Goal: Contribute content: Add original content to the website for others to see

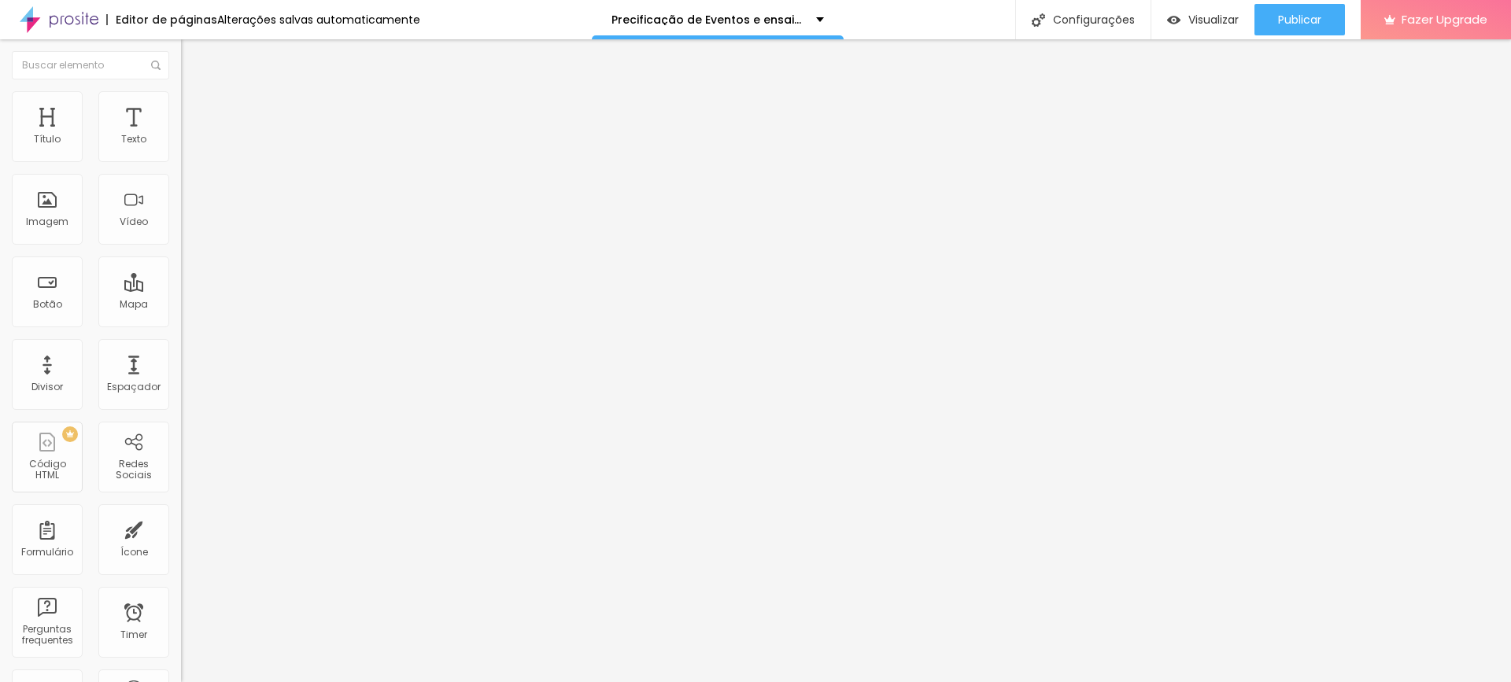
click at [181, 135] on span "Trocar imagem" at bounding box center [224, 128] width 86 height 13
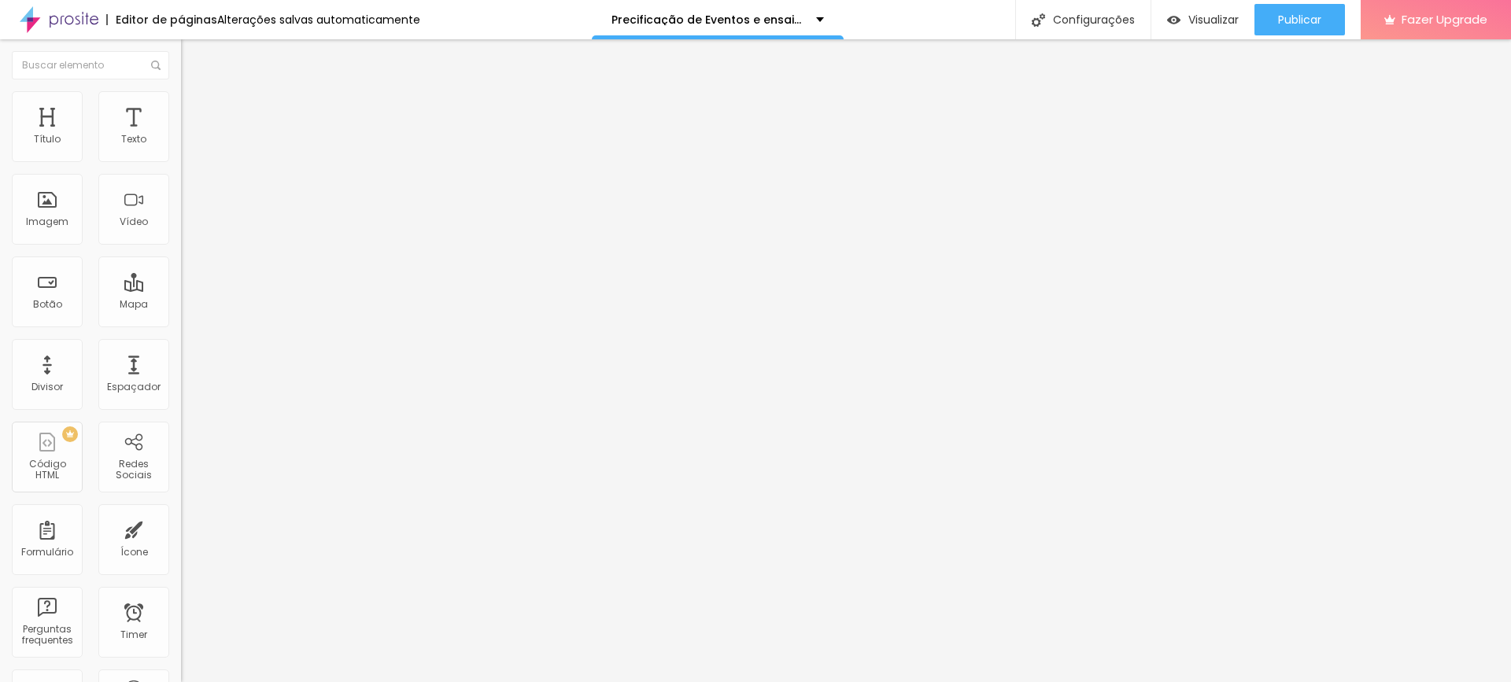
click at [181, 135] on span "Trocar imagem" at bounding box center [224, 128] width 86 height 13
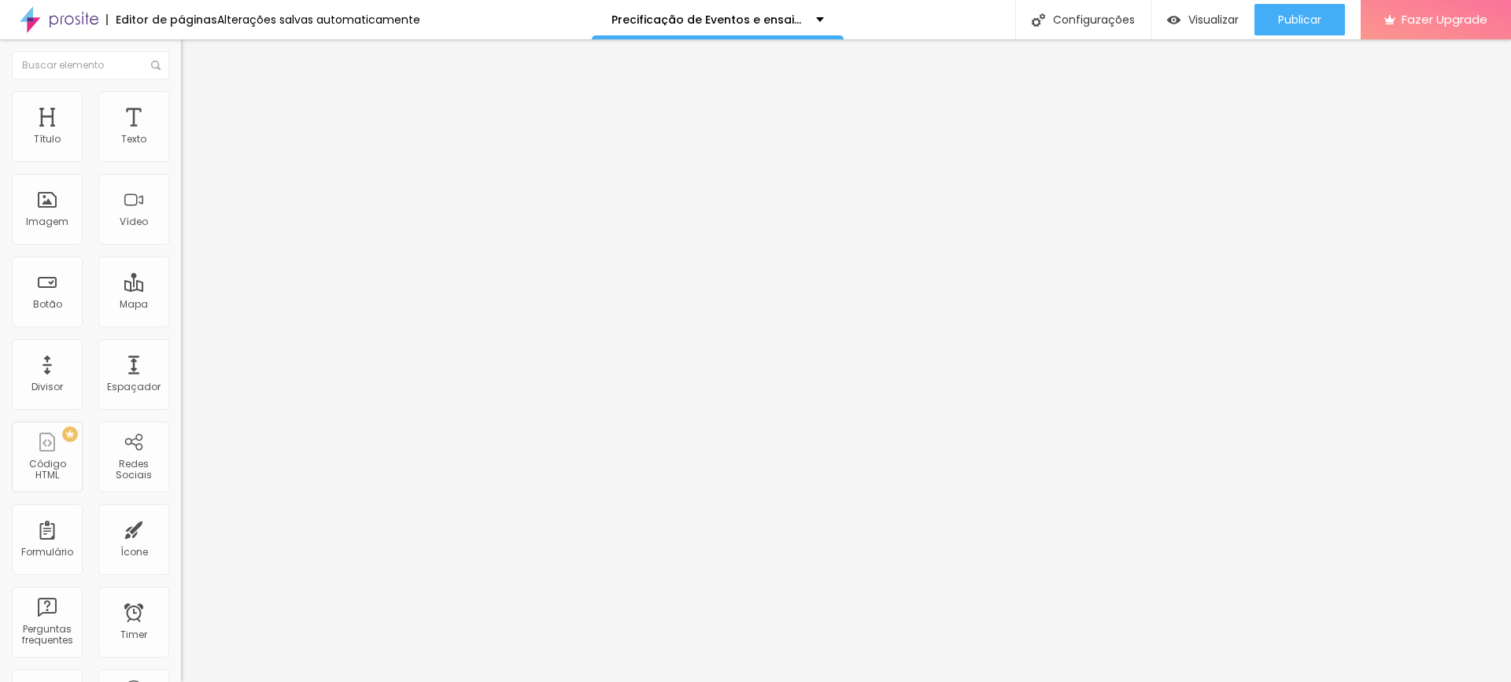
click at [181, 49] on button "Editar Coluna" at bounding box center [271, 57] width 181 height 36
click at [181, 135] on span "Adicionar imagem" at bounding box center [232, 128] width 102 height 13
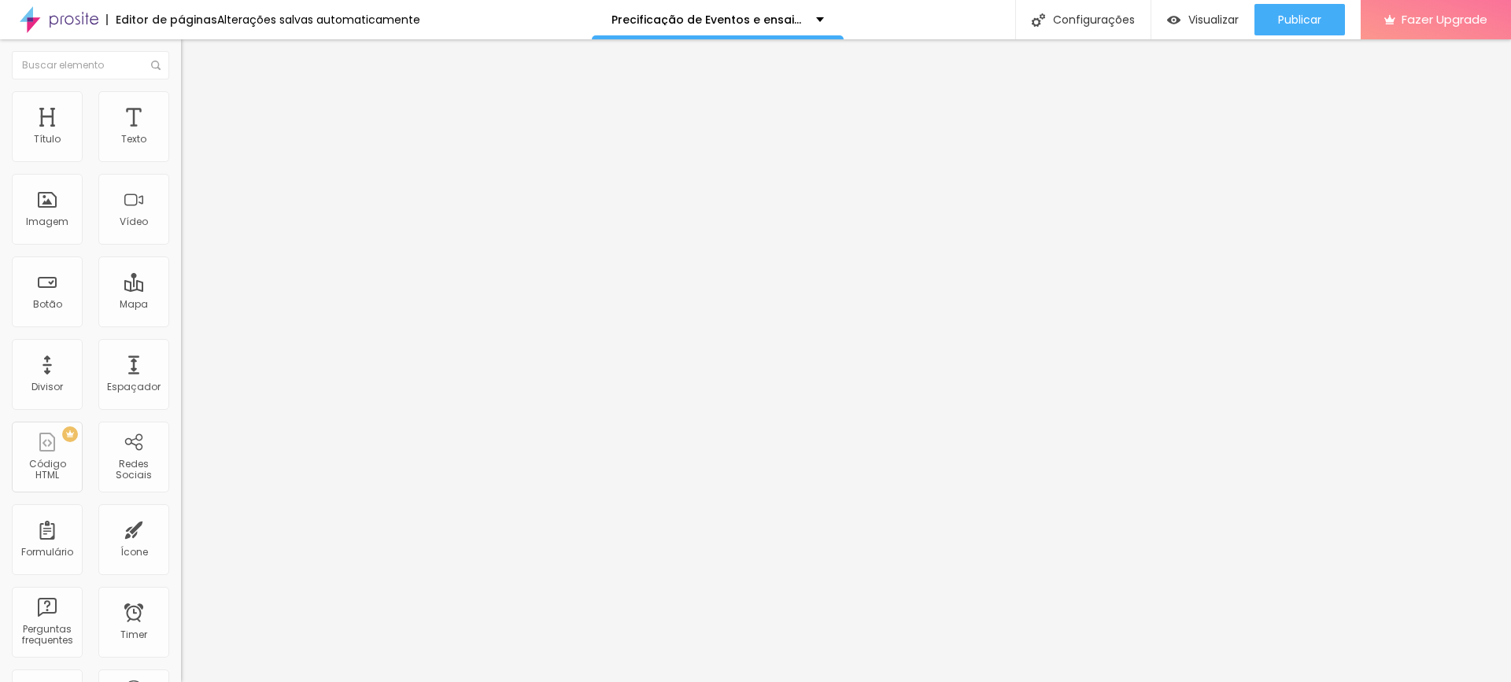
scroll to position [774, 0]
click at [181, 135] on span "Trocar imagem" at bounding box center [224, 128] width 86 height 13
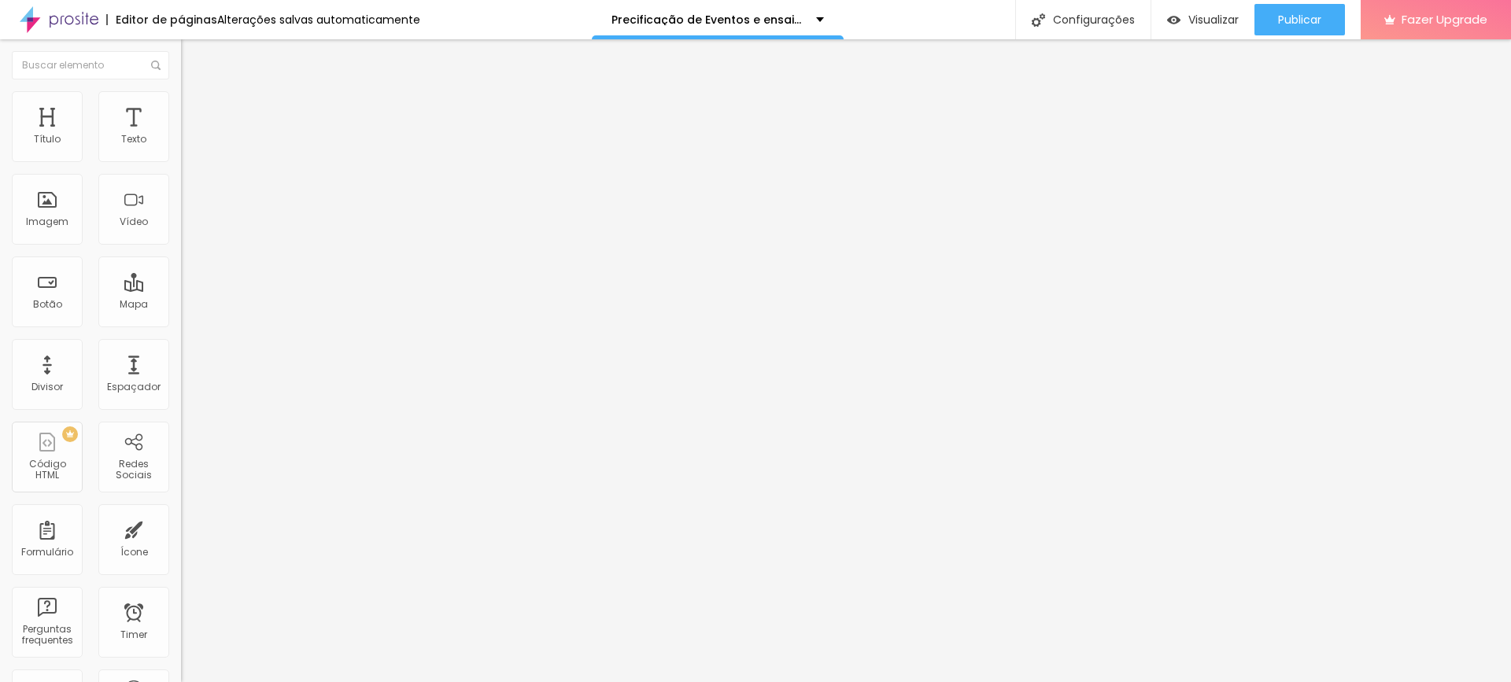
click at [1236, 29] on div "Visualizar" at bounding box center [1203, 19] width 72 height 31
click at [1173, 12] on div "Visualizar" at bounding box center [1203, 19] width 72 height 31
click at [1204, 31] on div "Visualizar" at bounding box center [1203, 19] width 72 height 31
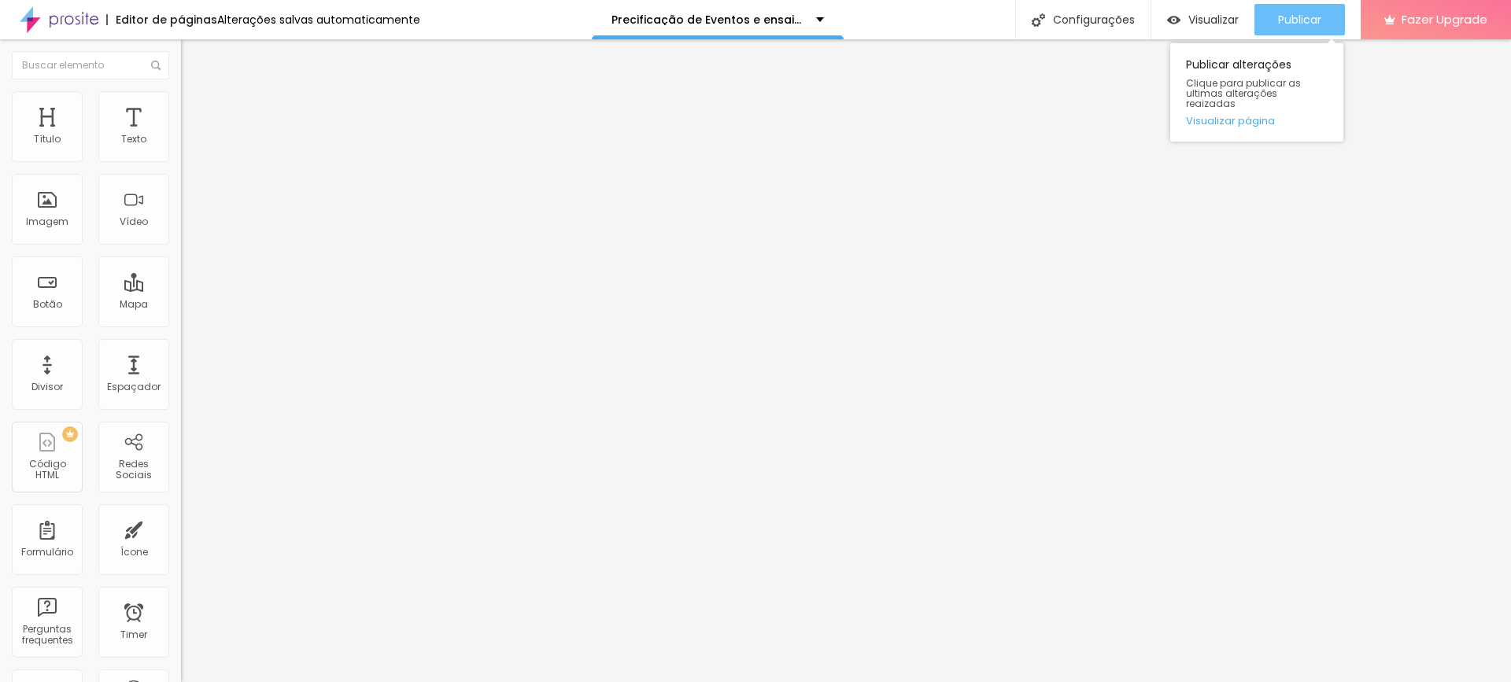
click at [1278, 23] on span "Publicar" at bounding box center [1299, 19] width 43 height 13
click at [1320, 18] on span "Publicar" at bounding box center [1299, 19] width 43 height 13
click at [1313, 8] on div "Publicar" at bounding box center [1299, 19] width 43 height 31
